Goal: Check status

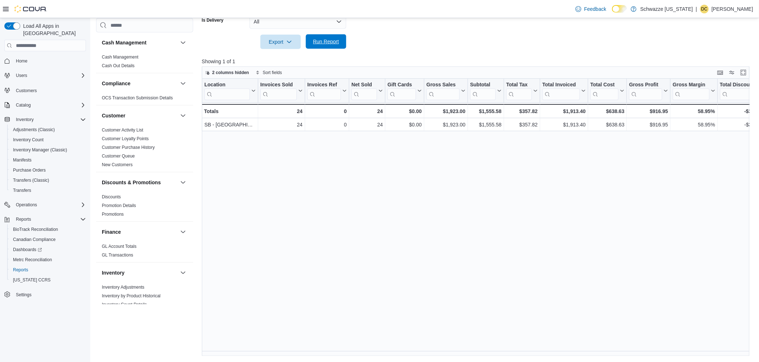
scroll to position [0, 77]
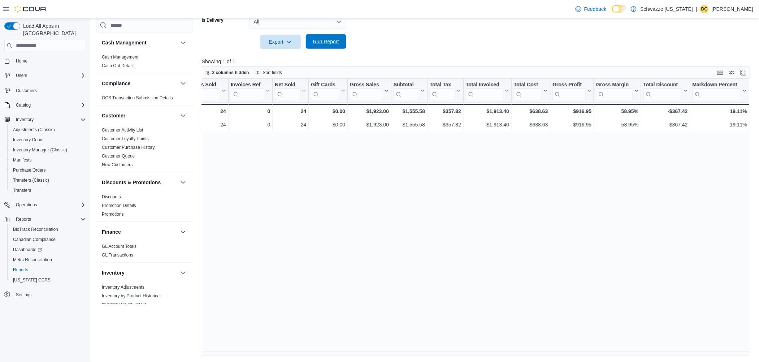
click at [321, 43] on span "Run Report" at bounding box center [326, 41] width 26 height 7
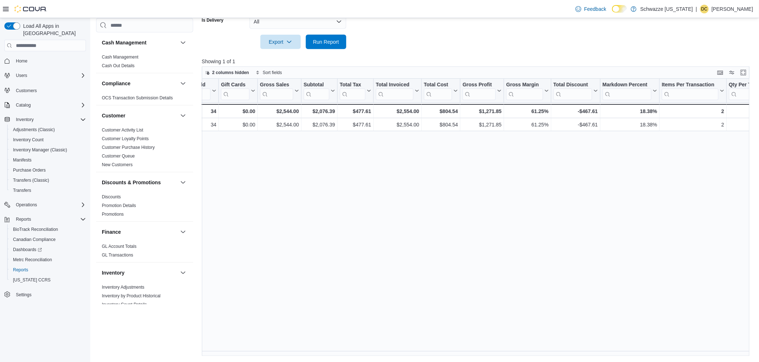
scroll to position [0, 203]
